Goal: Check status: Check status

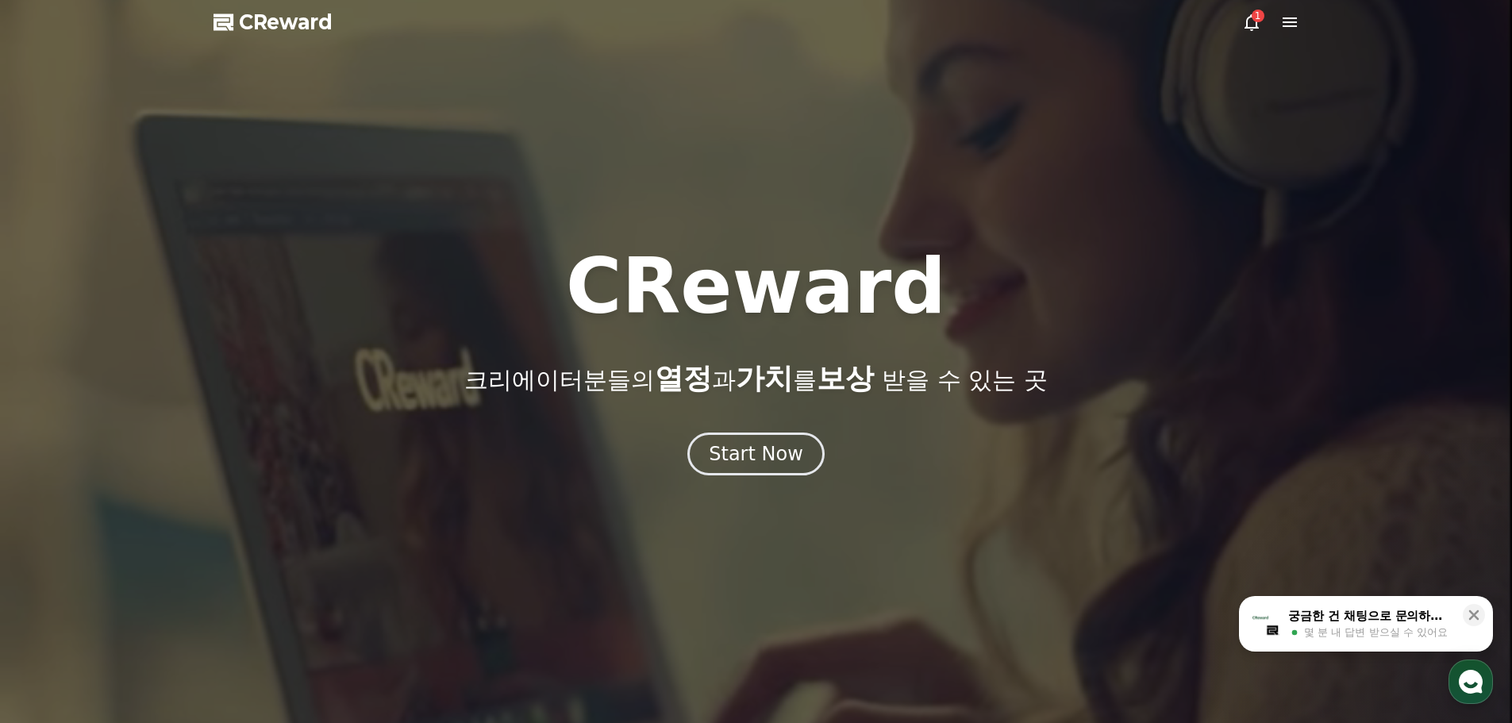
click at [1249, 17] on icon at bounding box center [1251, 22] width 14 height 17
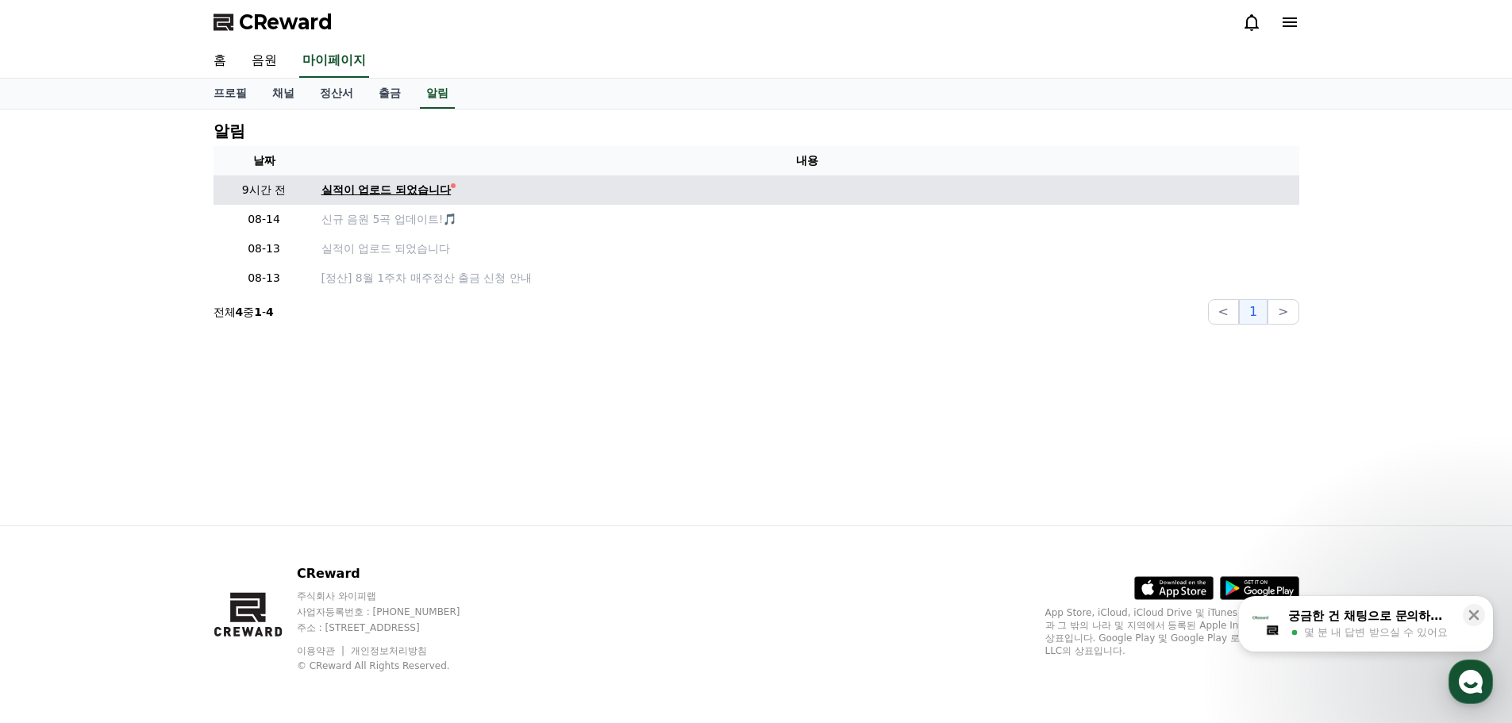
click at [396, 184] on div "실적이 업로드 되었습니다" at bounding box center [386, 190] width 130 height 17
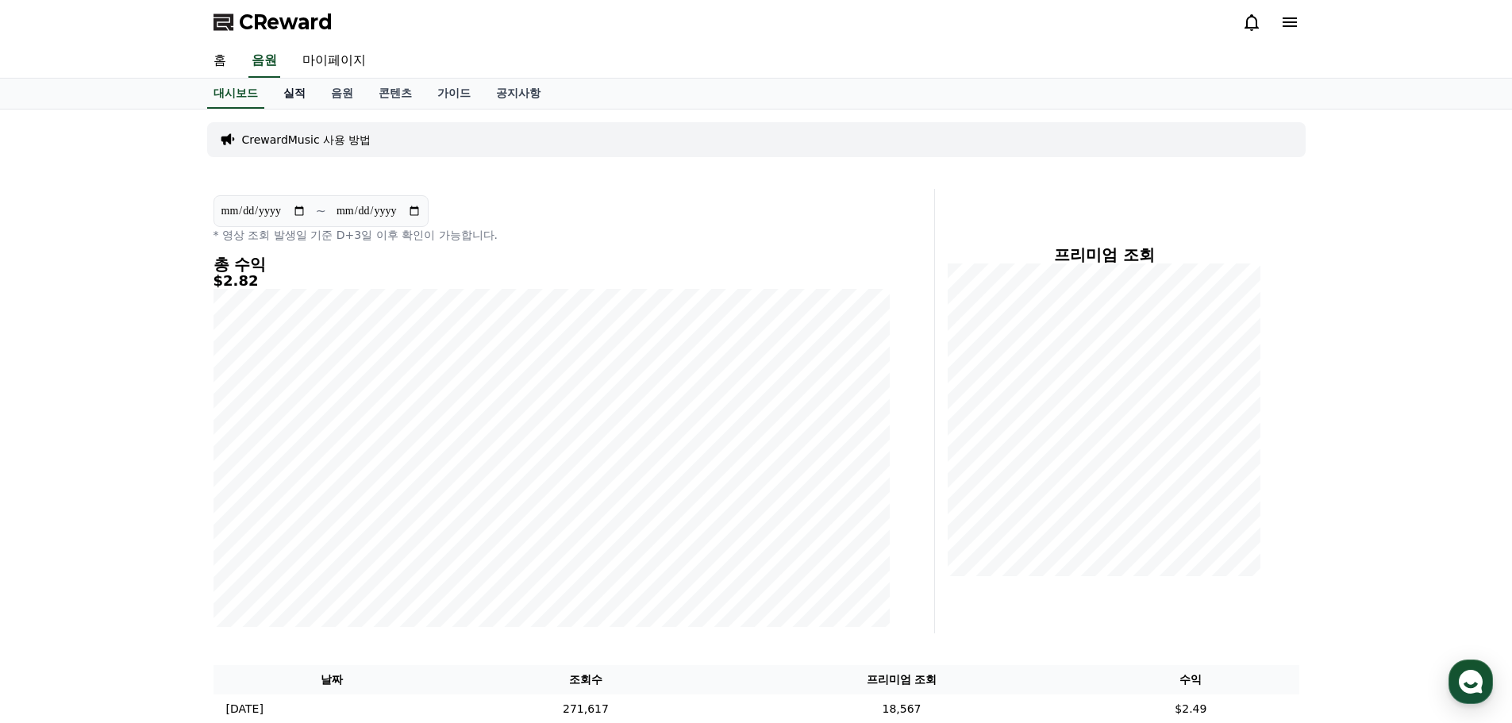
click at [296, 90] on link "실적" at bounding box center [295, 94] width 48 height 30
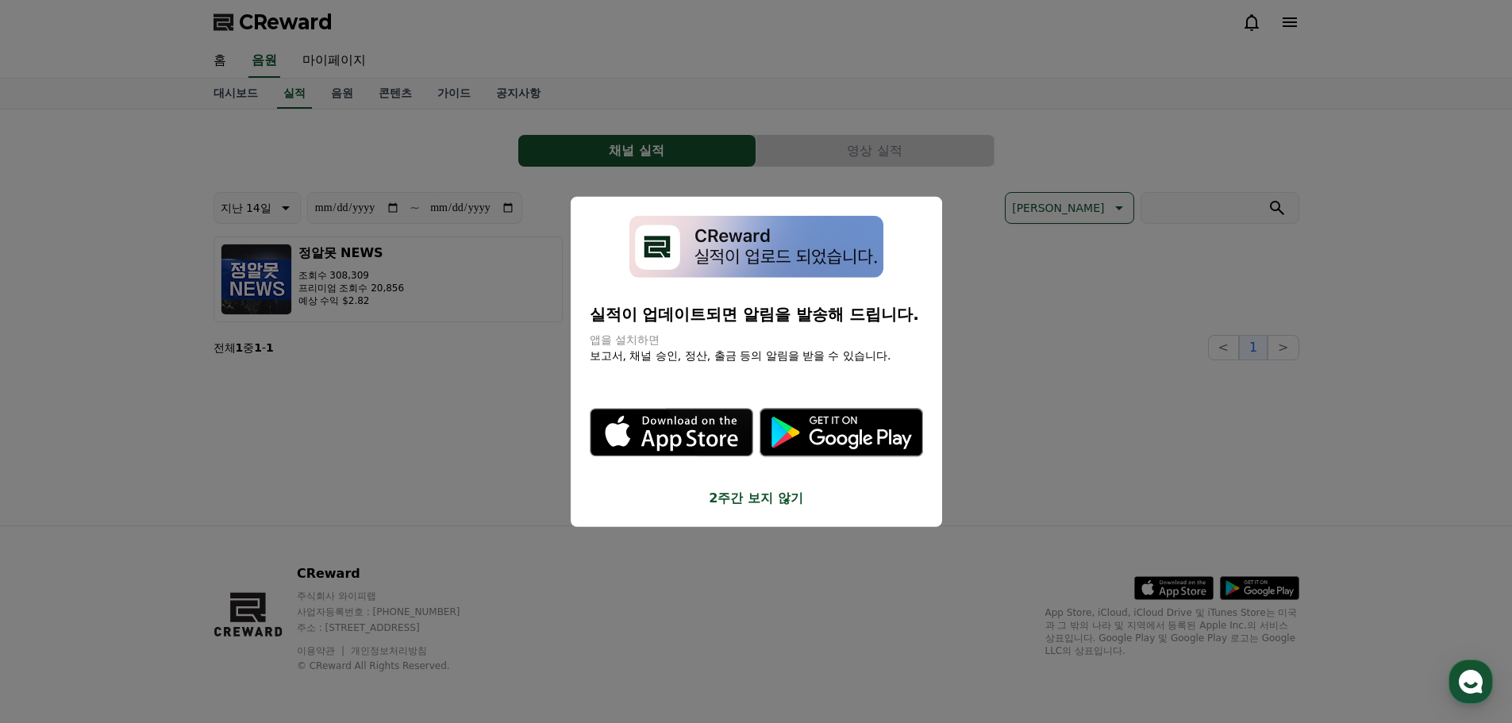
click at [472, 436] on button "close modal" at bounding box center [756, 361] width 1512 height 723
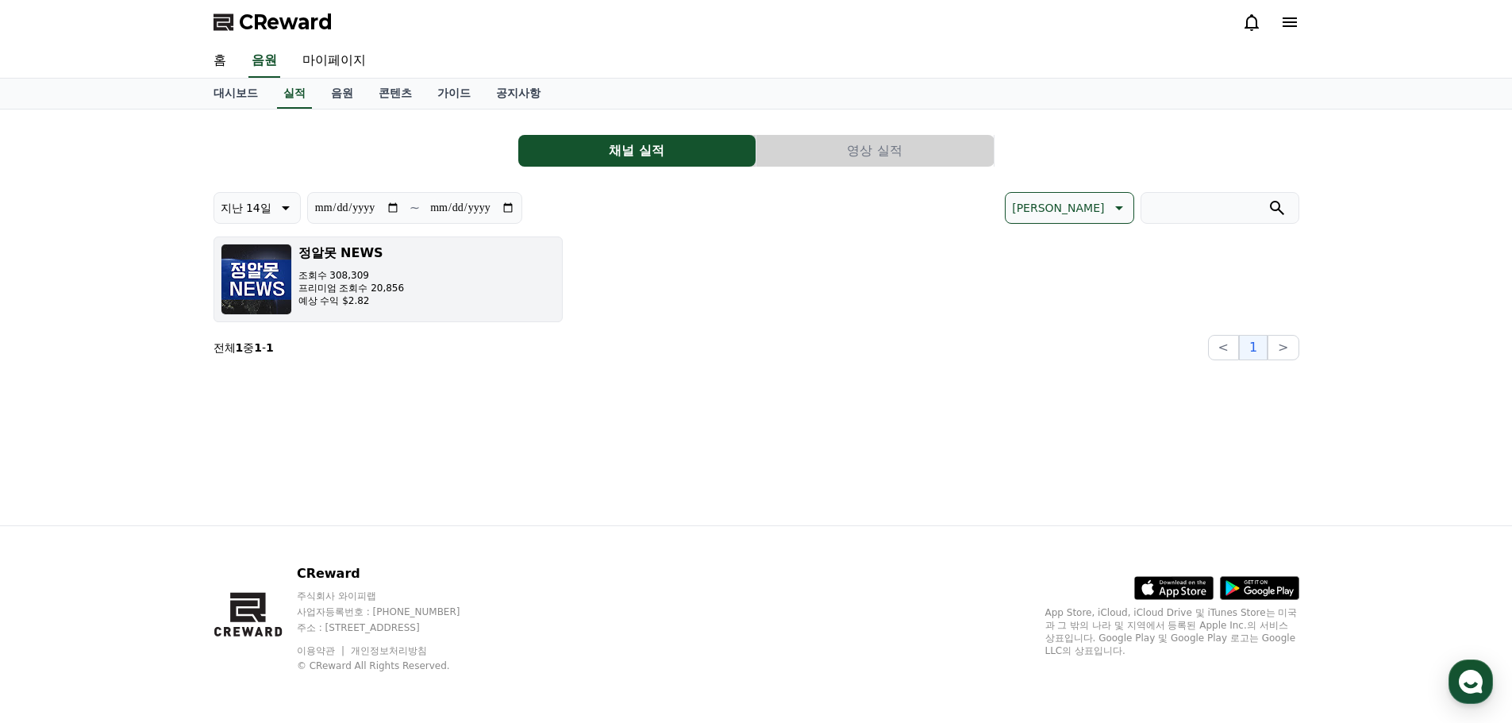
click at [452, 267] on button "정알못 NEWS 조회수 308,309 프리미엄 조회수 20,856 예상 수익 $2.82" at bounding box center [387, 280] width 349 height 86
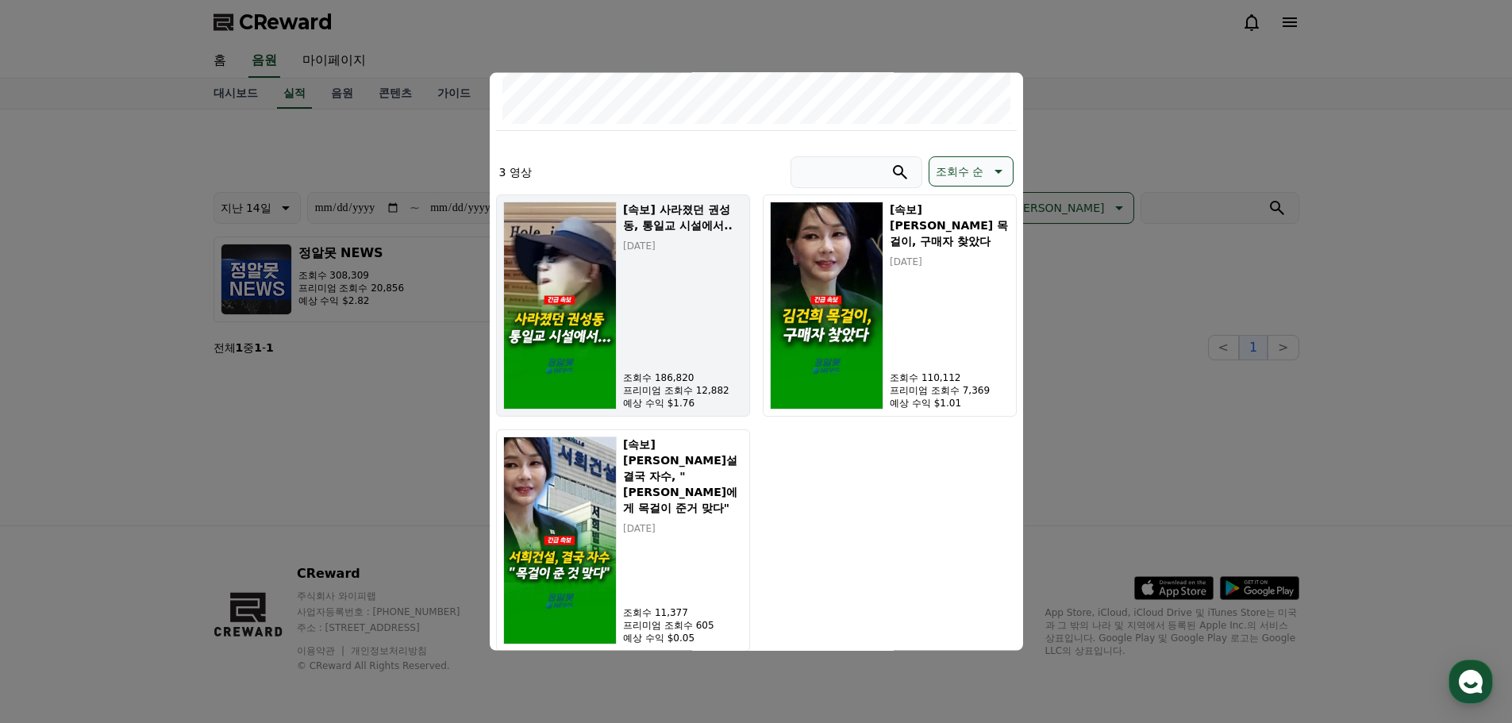
scroll to position [442, 0]
